Goal: Task Accomplishment & Management: Manage account settings

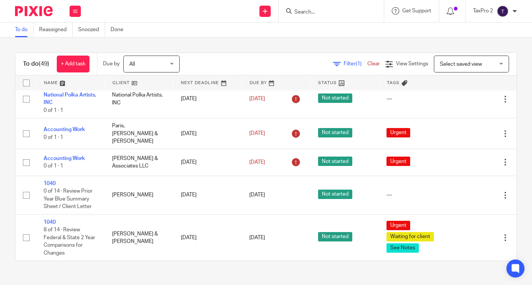
scroll to position [2200, 0]
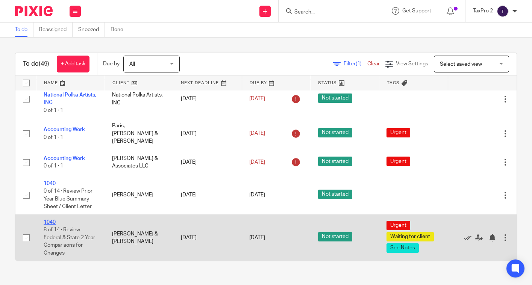
click at [49, 222] on link "1040" at bounding box center [50, 222] width 12 height 5
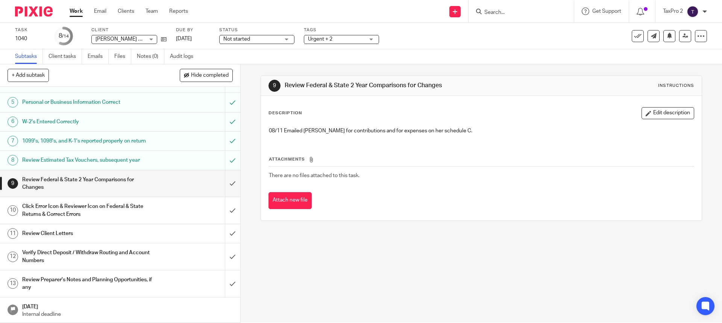
scroll to position [101, 0]
click at [73, 11] on link "Work" at bounding box center [76, 11] width 13 height 8
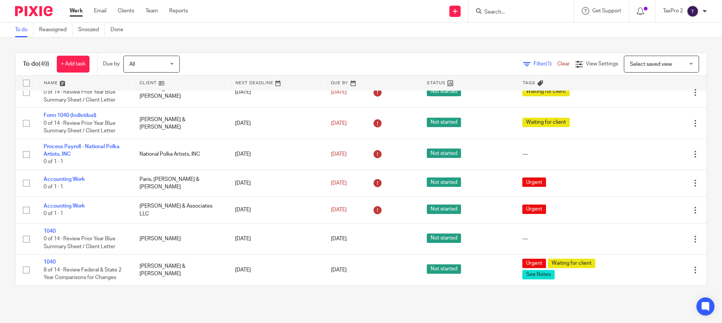
scroll to position [1485, 0]
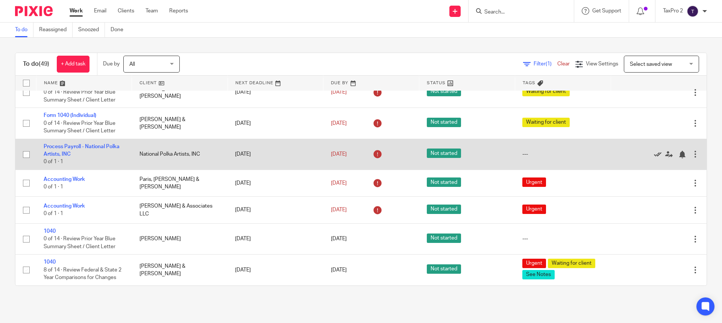
click at [654, 154] on icon at bounding box center [658, 155] width 8 height 8
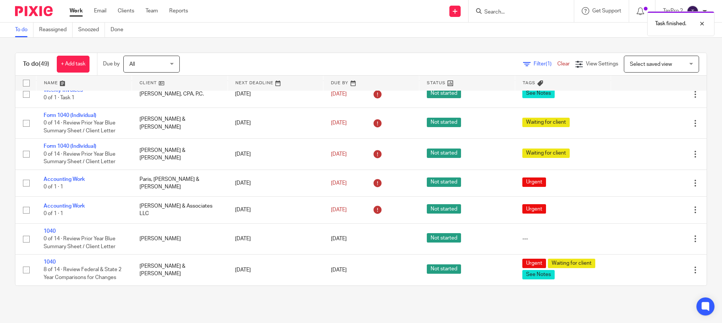
scroll to position [1454, 0]
